Goal: Information Seeking & Learning: Learn about a topic

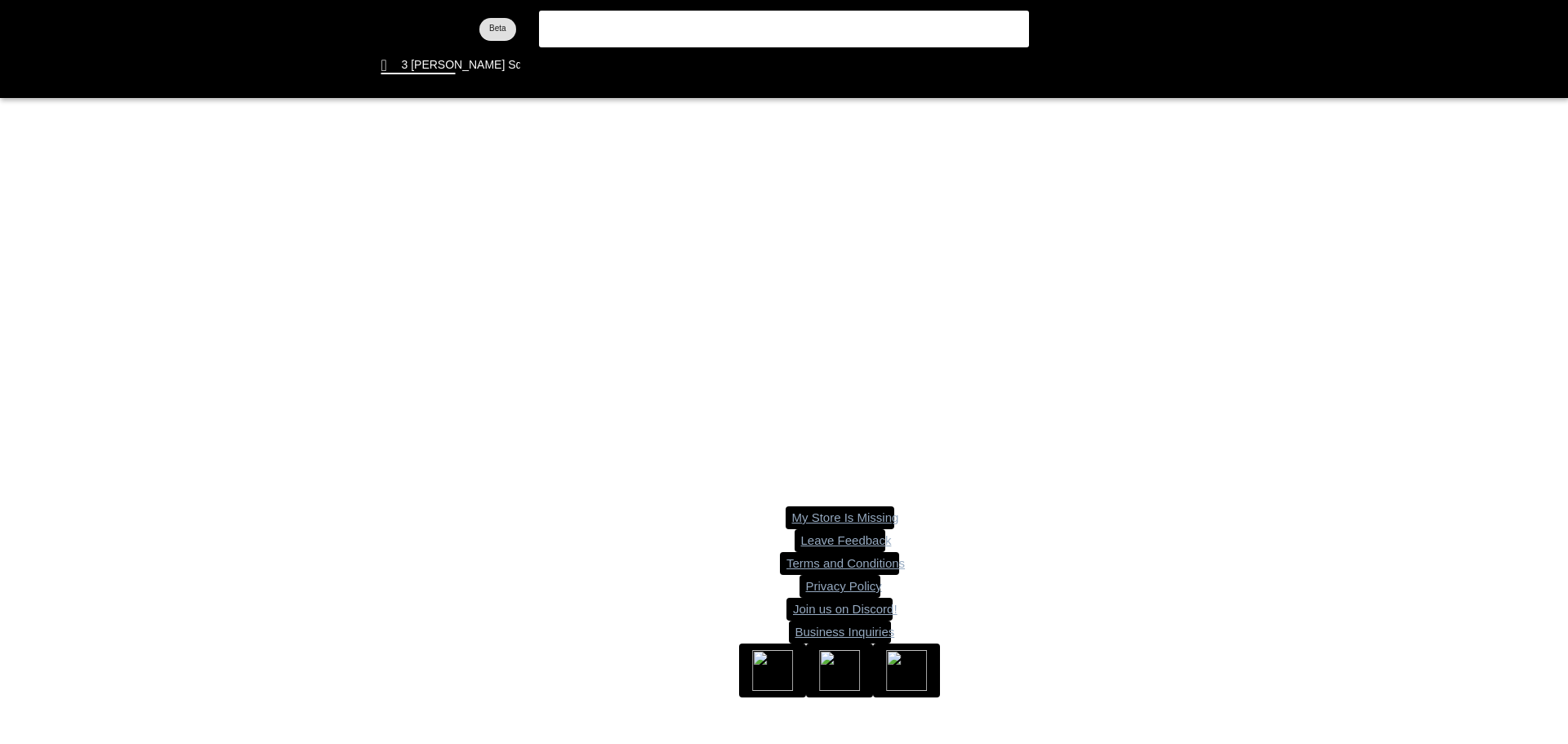
click at [586, 29] on flt-glass-pane at bounding box center [784, 372] width 1568 height 744
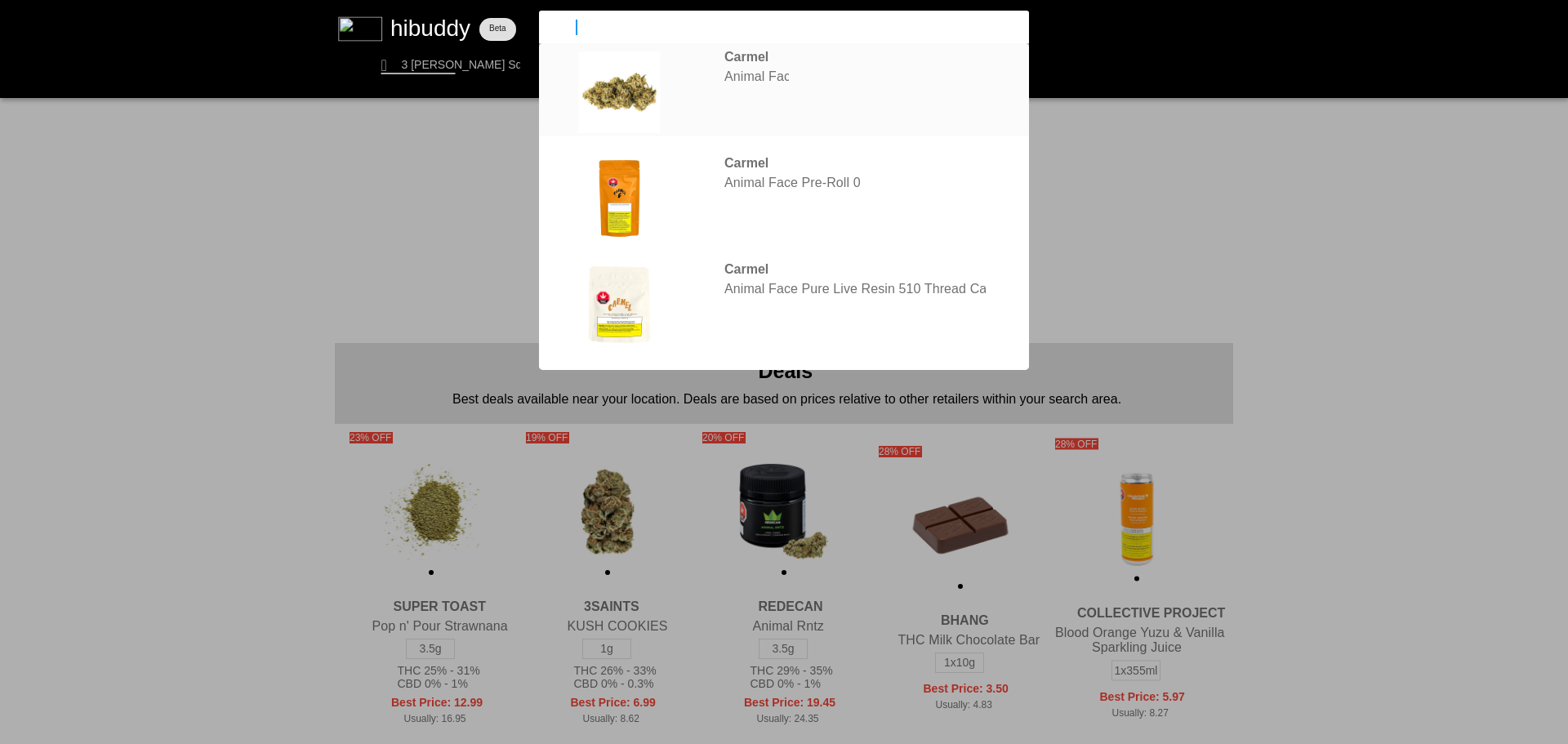
type input "carm"
click at [639, 81] on flt-glass-pane at bounding box center [784, 372] width 1568 height 744
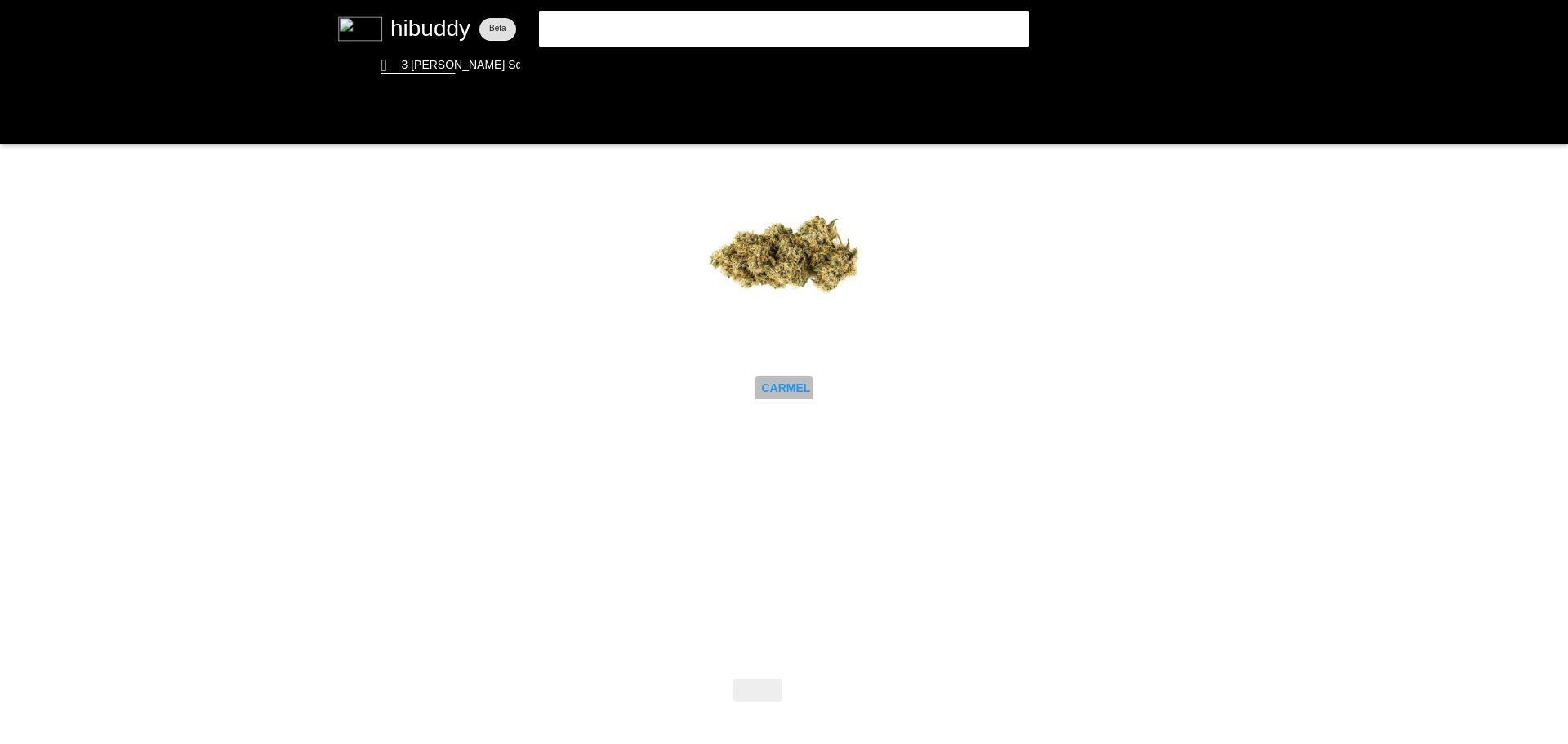
click at [795, 388] on flt-glass-pane at bounding box center [784, 372] width 1568 height 744
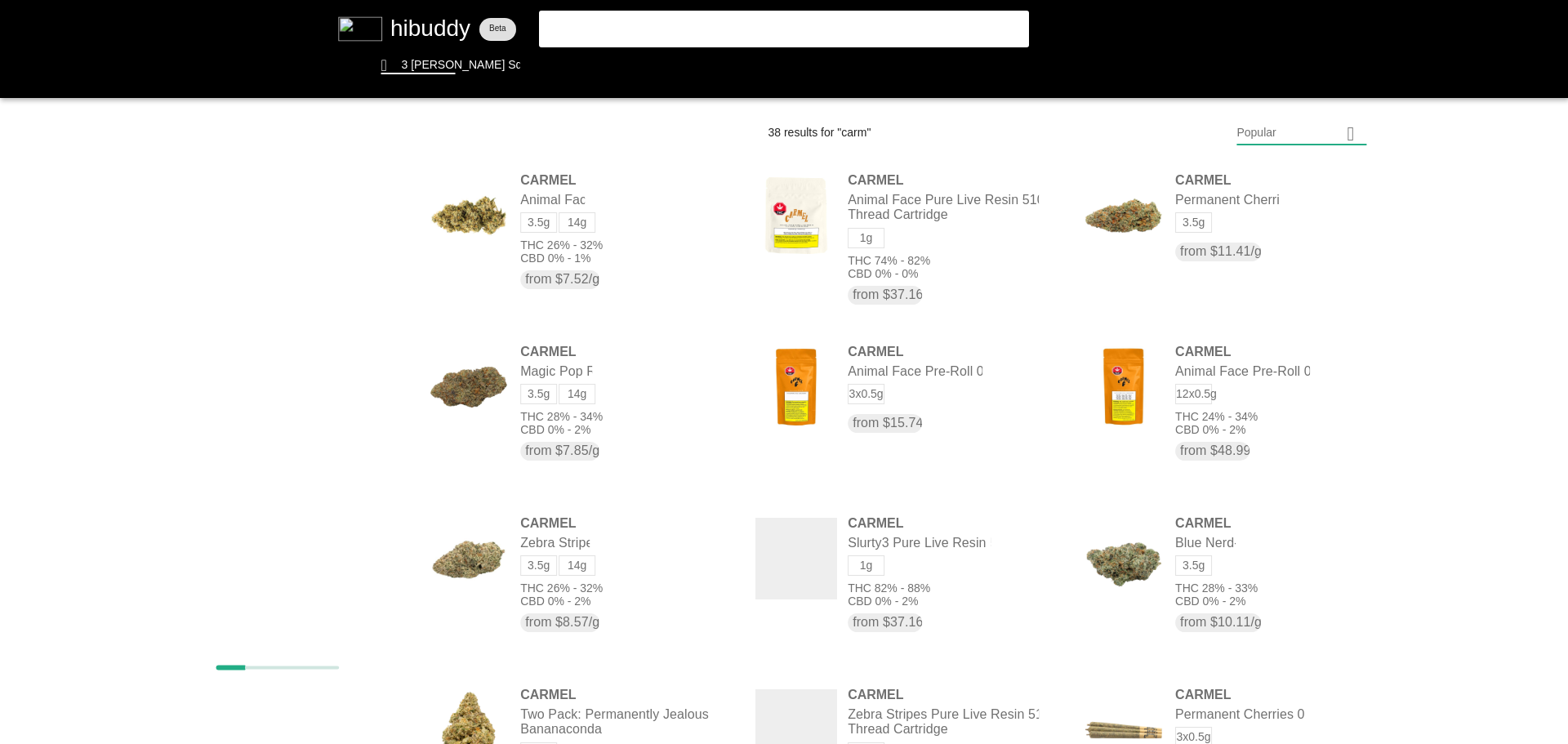
click at [376, 383] on flt-glass-pane at bounding box center [784, 372] width 1568 height 744
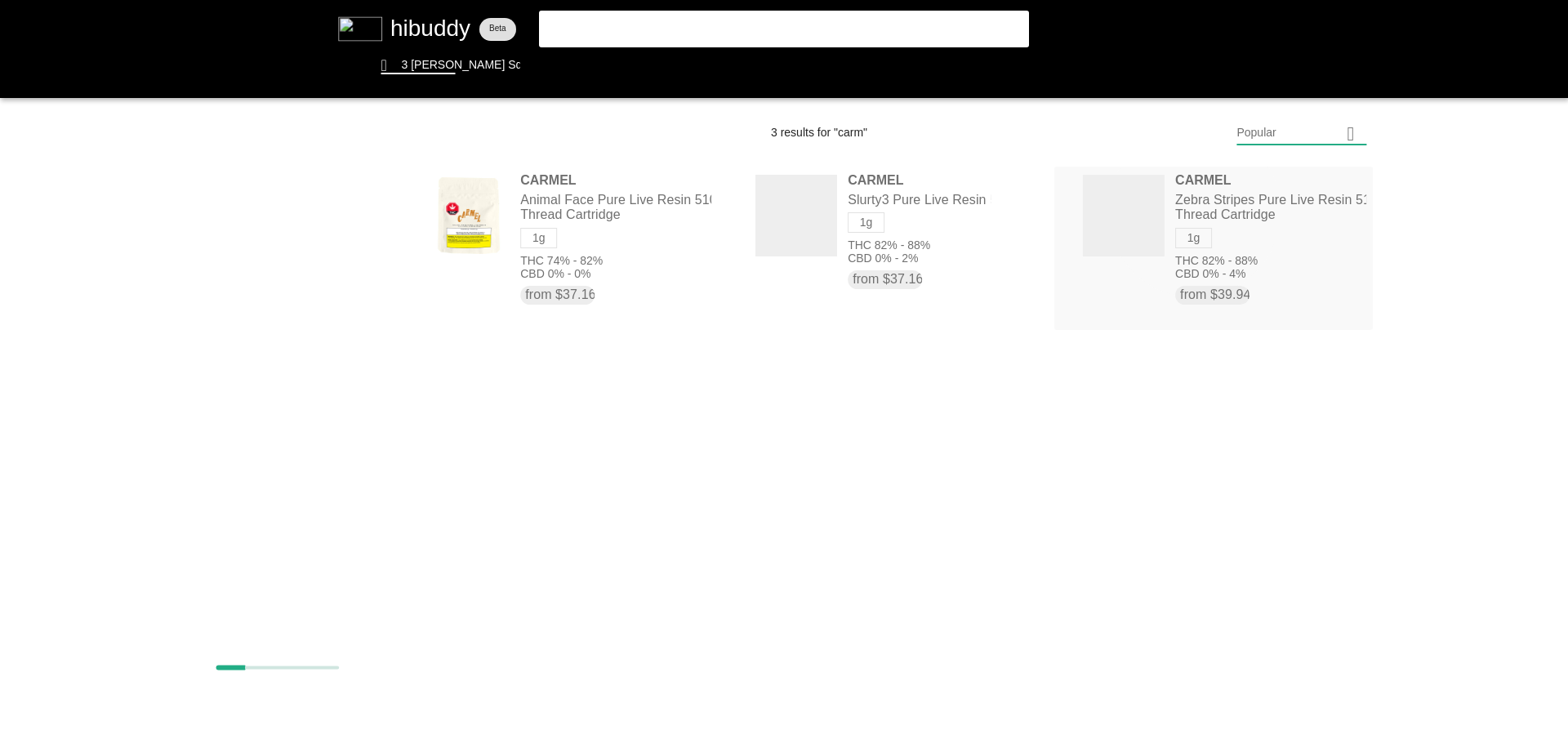
click at [1188, 199] on flt-glass-pane at bounding box center [784, 372] width 1568 height 744
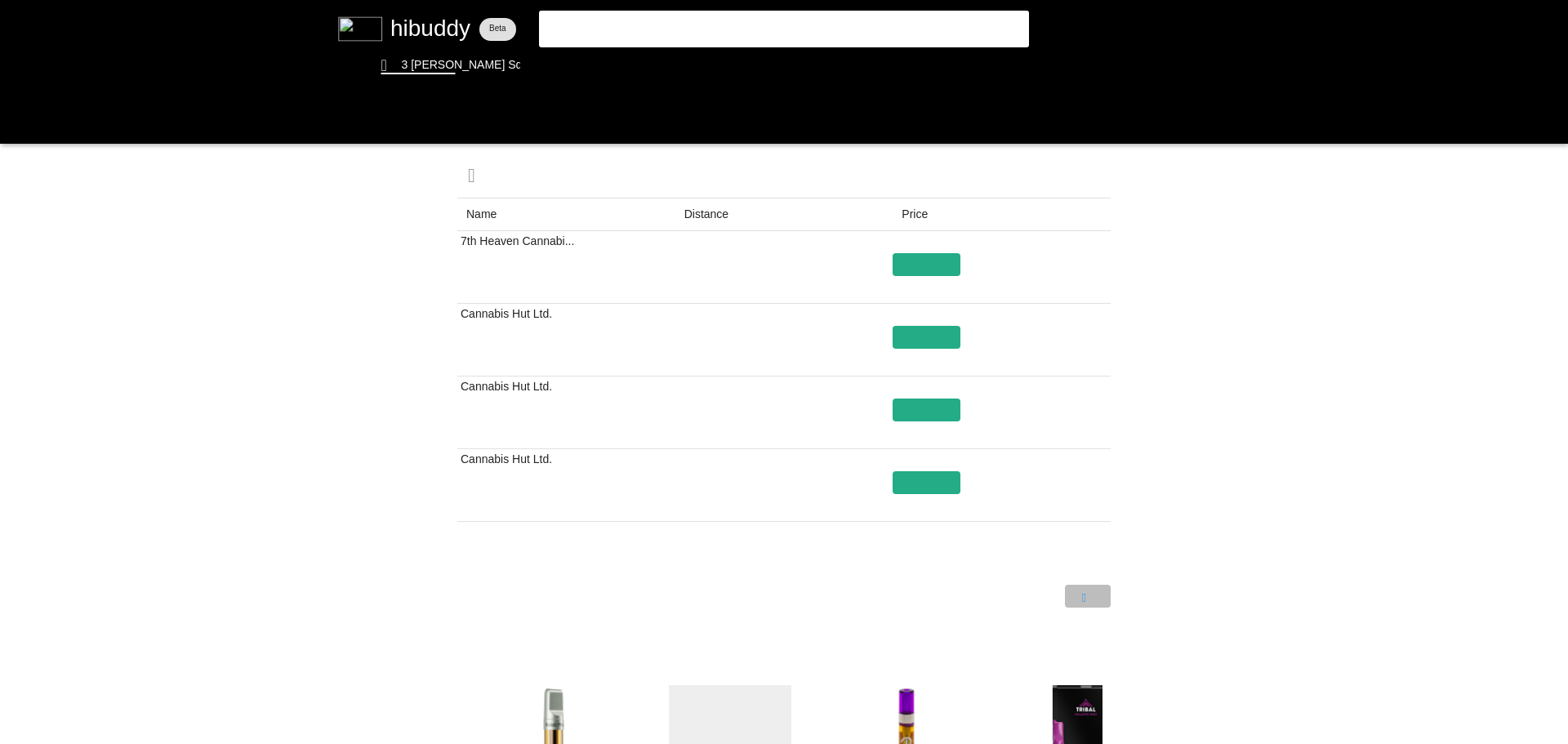
click at [1085, 604] on flt-glass-pane at bounding box center [784, 372] width 1568 height 744
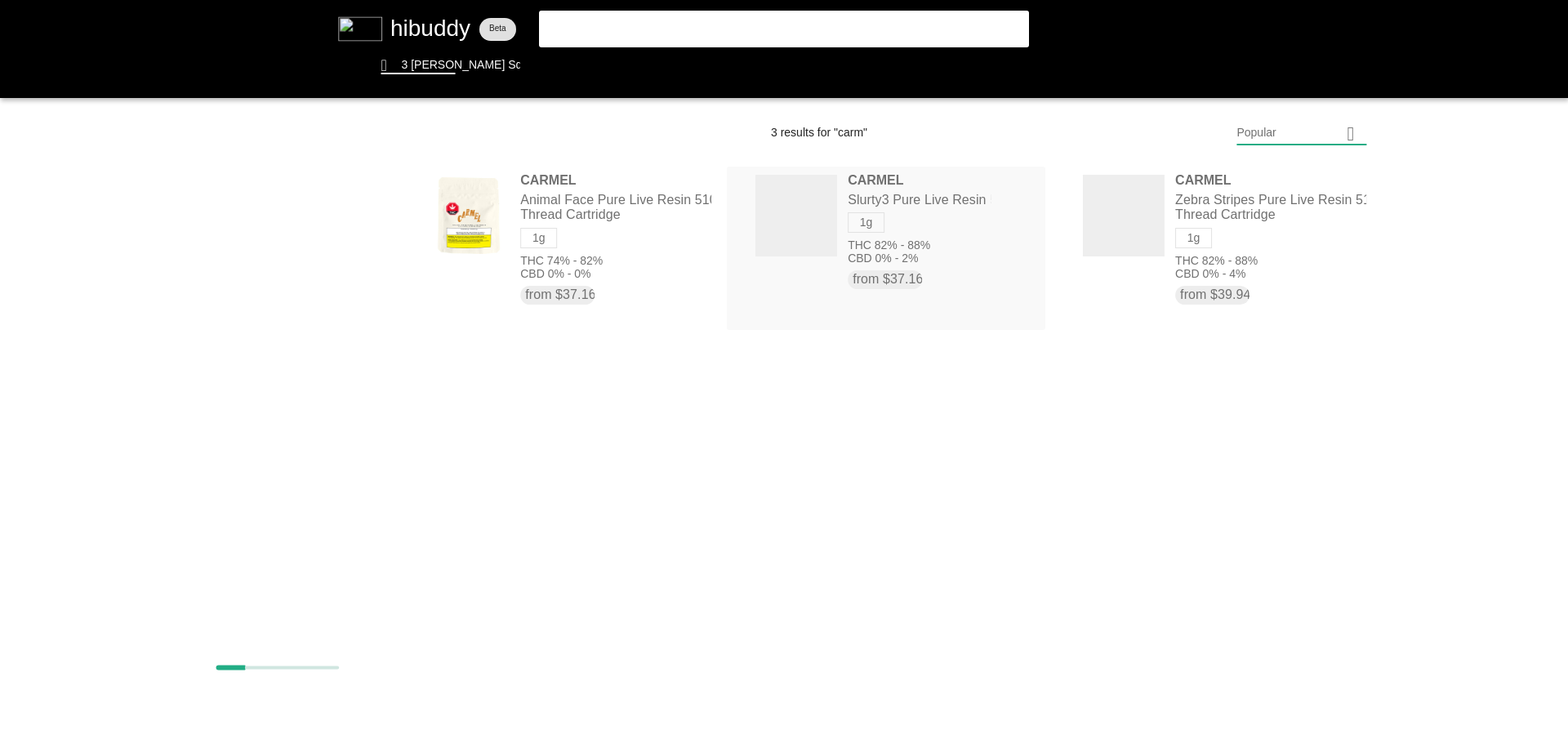
click at [938, 213] on flt-glass-pane at bounding box center [784, 372] width 1568 height 744
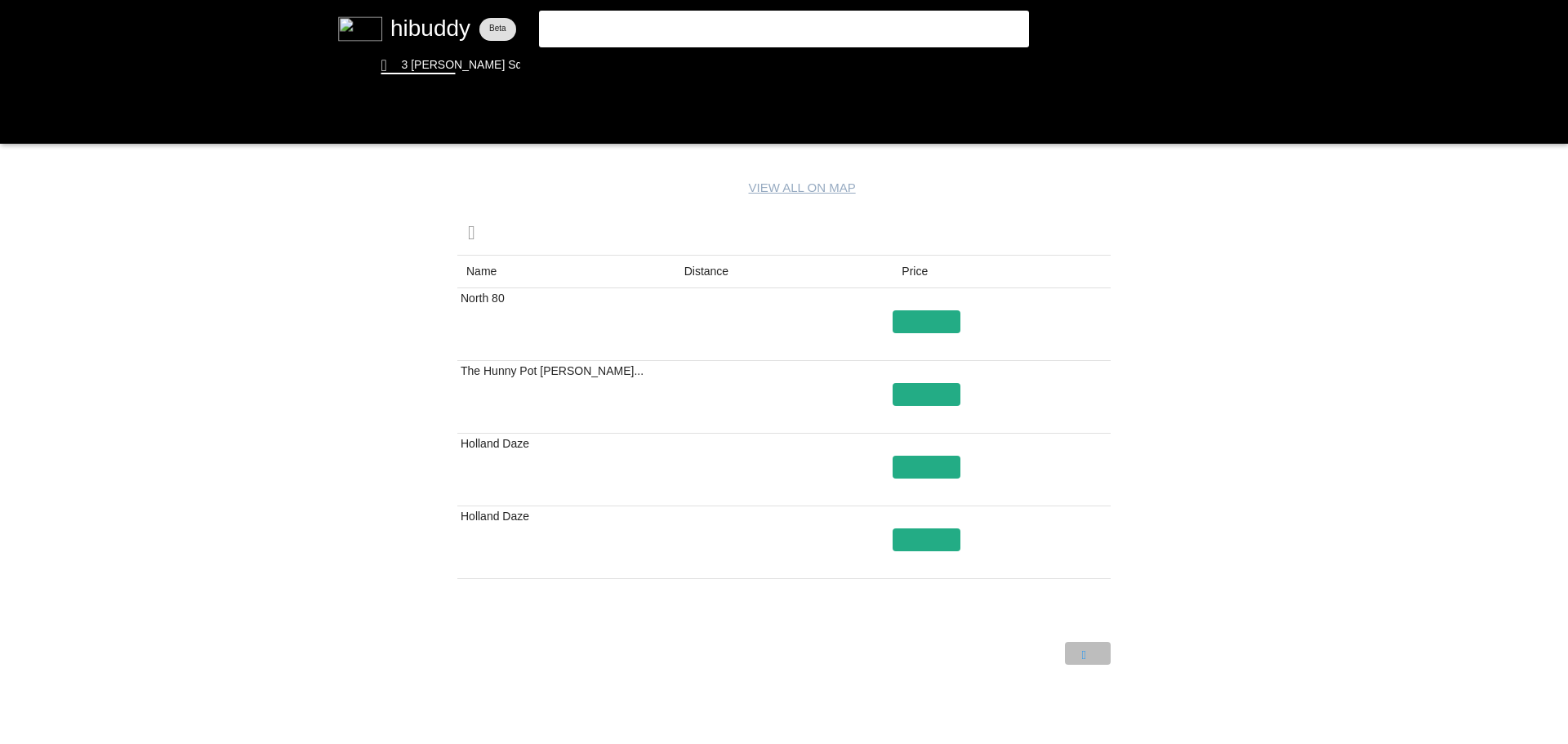
click at [1080, 659] on flt-glass-pane at bounding box center [784, 372] width 1568 height 744
click at [1081, 655] on flt-glass-pane at bounding box center [784, 372] width 1568 height 744
click at [1077, 654] on flt-glass-pane at bounding box center [784, 372] width 1568 height 744
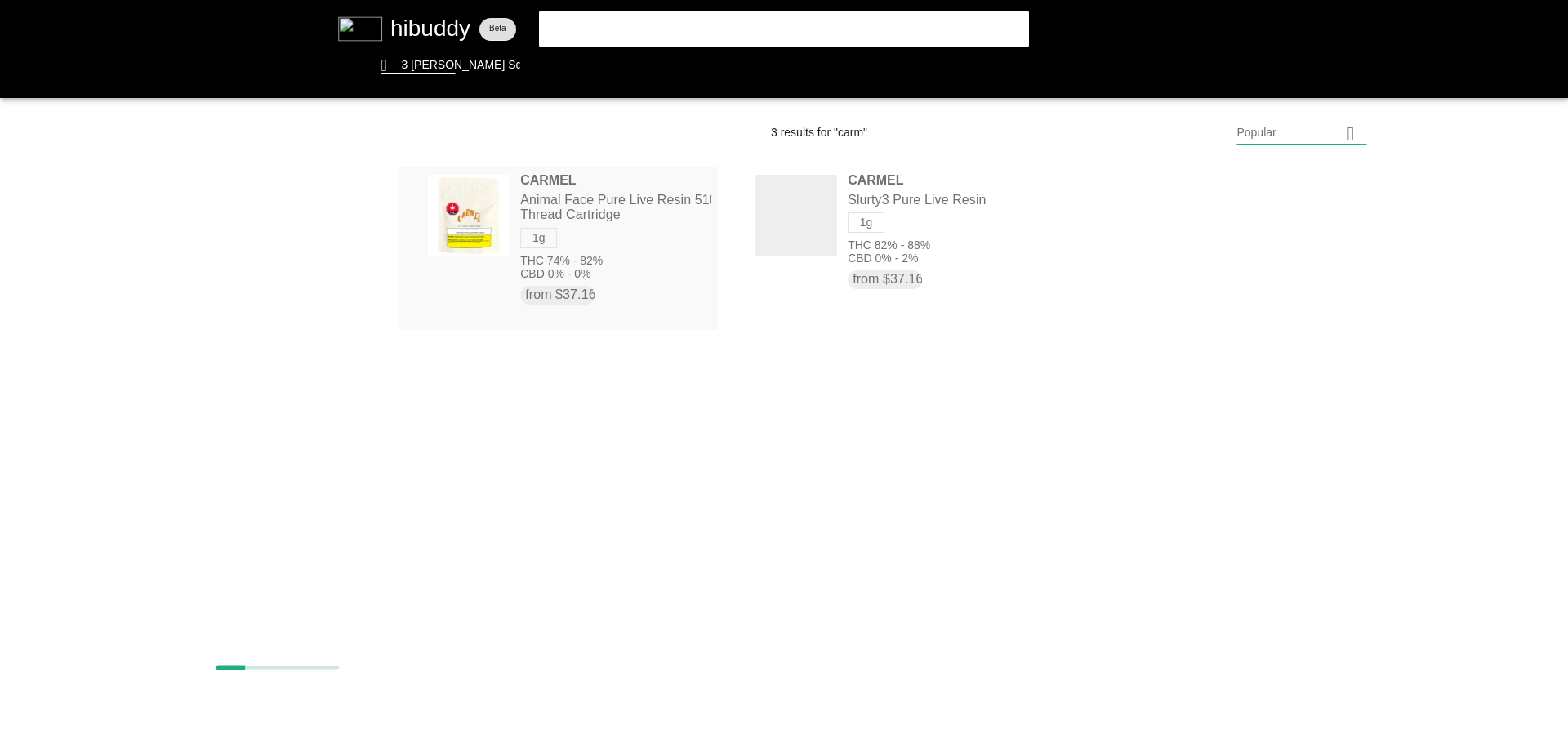
click at [596, 207] on flt-glass-pane at bounding box center [784, 372] width 1568 height 744
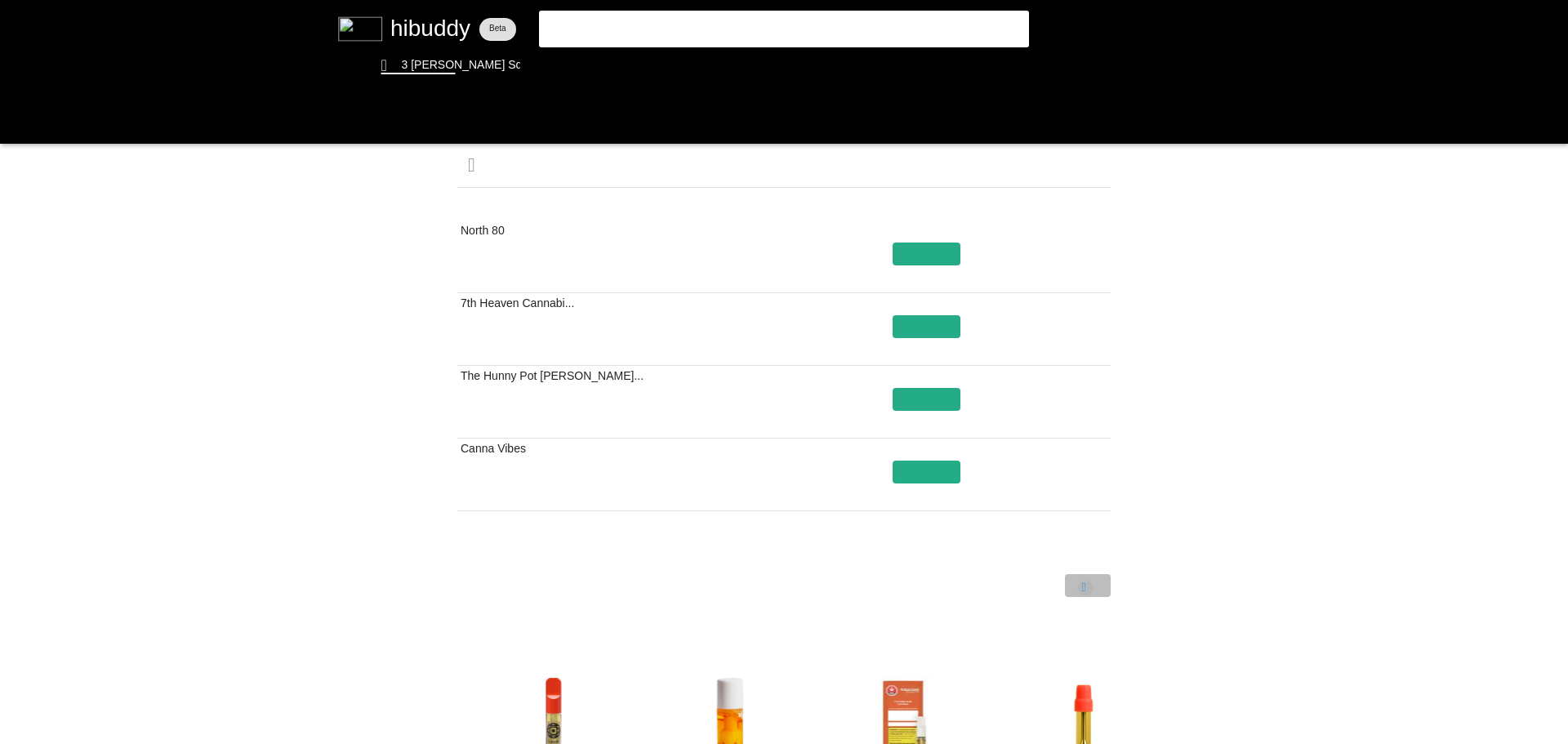
click at [1085, 588] on flt-glass-pane at bounding box center [784, 372] width 1568 height 744
